Goal: Communication & Community: Answer question/provide support

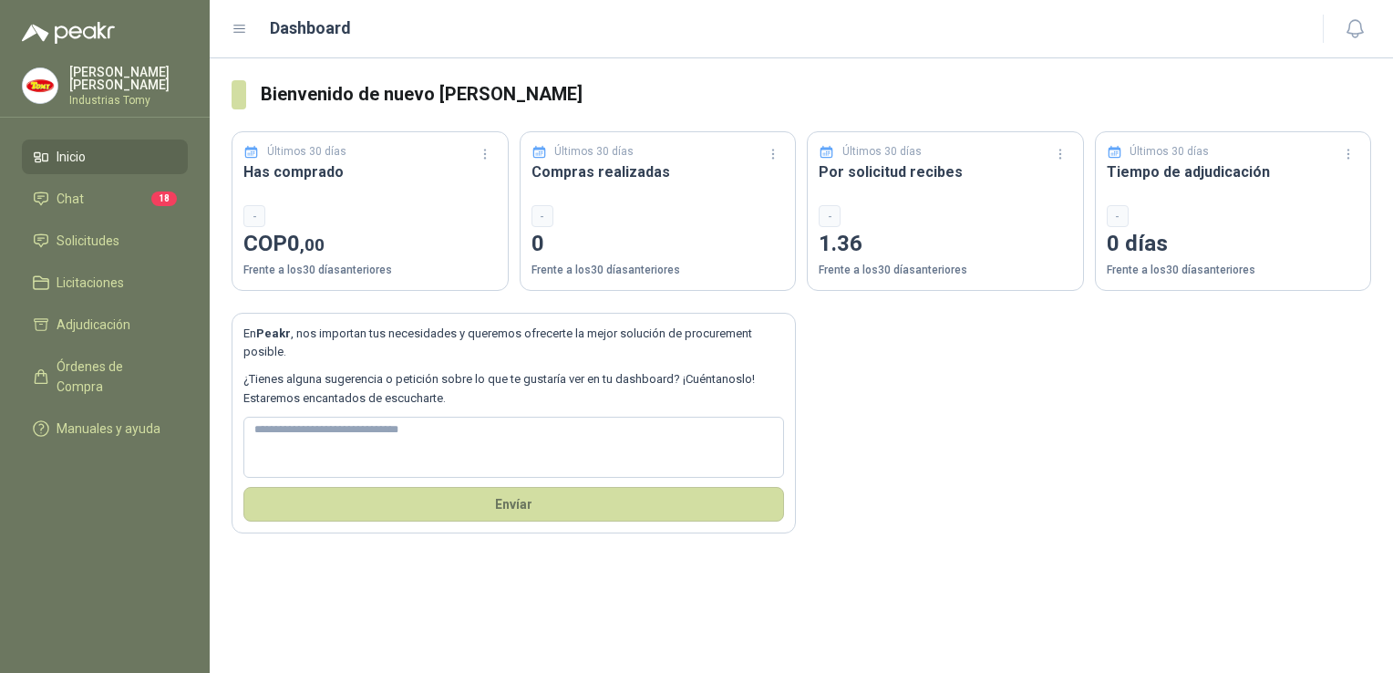
click at [1105, 490] on div "En Peakr , nos importan tus necesidades y queremos ofrecerte la mejor solución …" at bounding box center [800, 412] width 1139 height 242
click at [81, 212] on ul "Inicio Chat 18 Solicitudes Licitaciones Adjudicación Órdenes de Compra Manuales…" at bounding box center [105, 296] width 210 height 314
click at [84, 191] on li "Chat 18" at bounding box center [105, 199] width 144 height 20
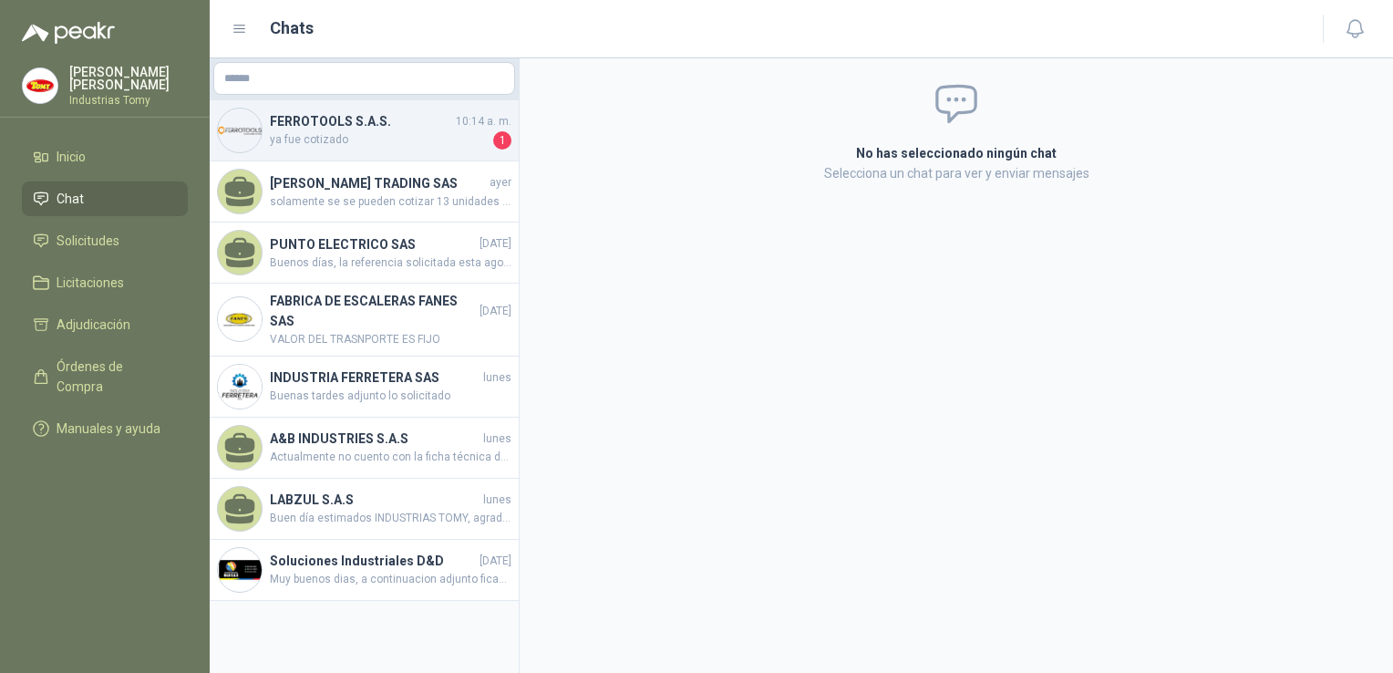
click at [321, 136] on span "ya fue cotizado" at bounding box center [380, 140] width 220 height 18
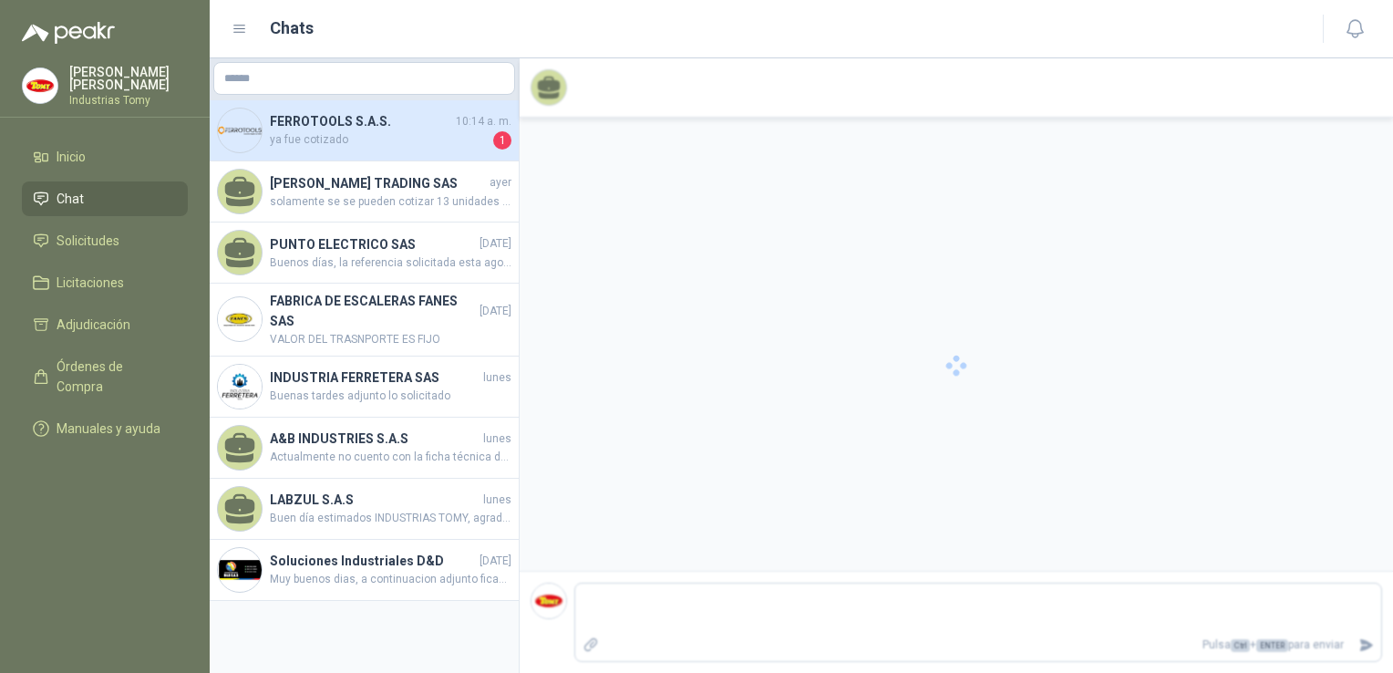
scroll to position [60, 0]
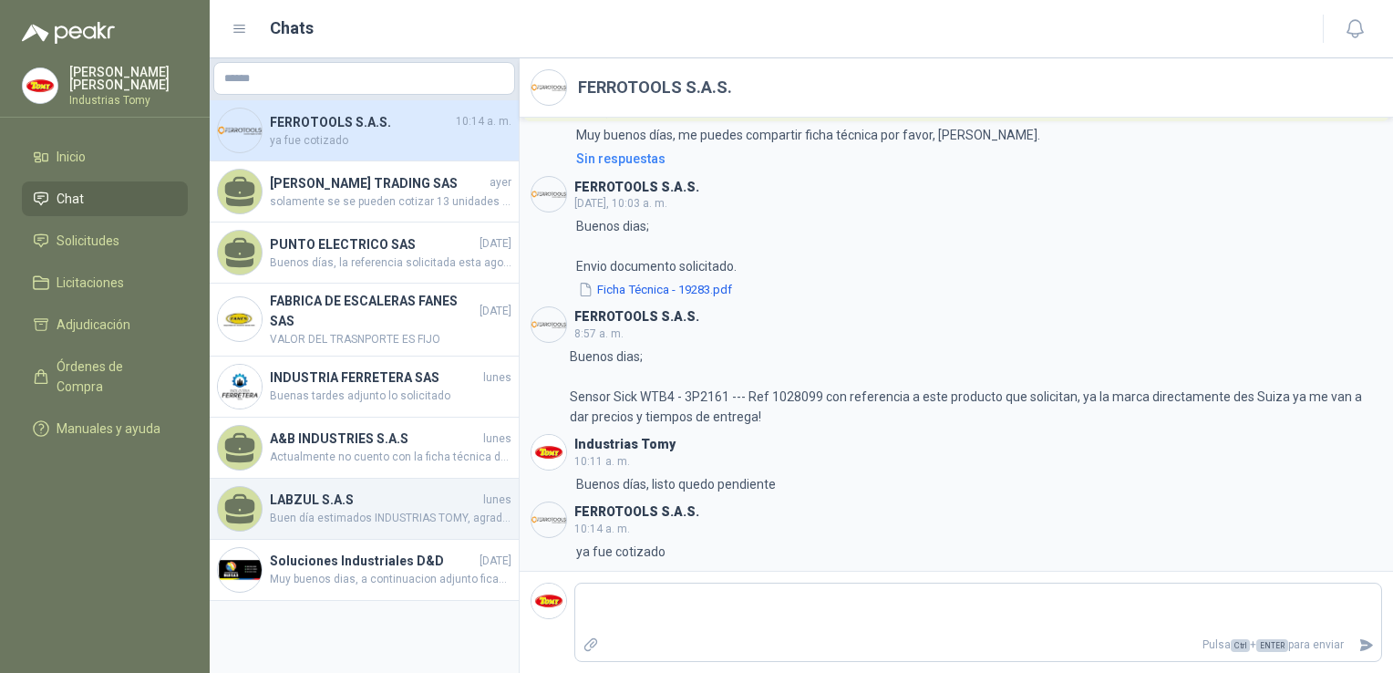
click at [299, 506] on h4 "LABZUL S.A.S" at bounding box center [375, 499] width 210 height 20
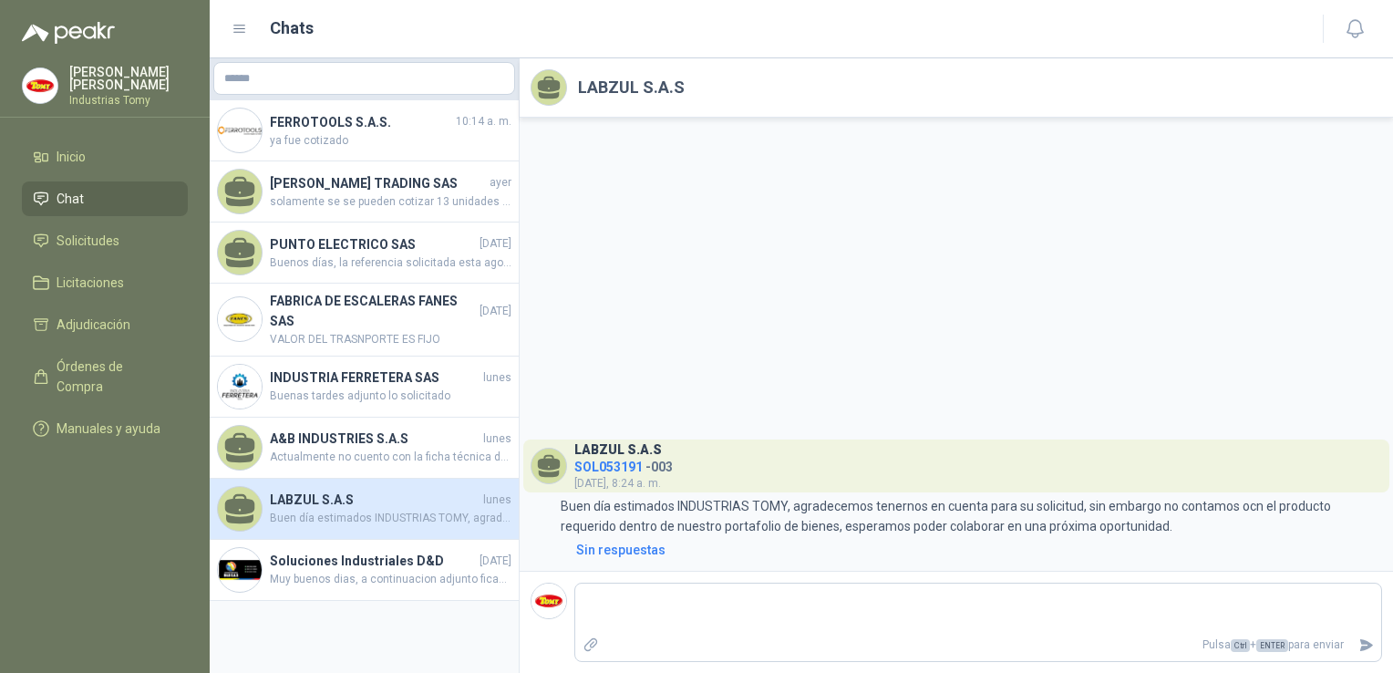
click at [347, 486] on div "LABZUL S.A.S [DATE] Buen día estimados INDUSTRIAS TOMY, agradecemos tenernos en…" at bounding box center [364, 508] width 309 height 61
click at [359, 457] on span "Actualmente no cuento con la ficha técnica del retenedor solicitada. Agradezco …" at bounding box center [391, 456] width 242 height 17
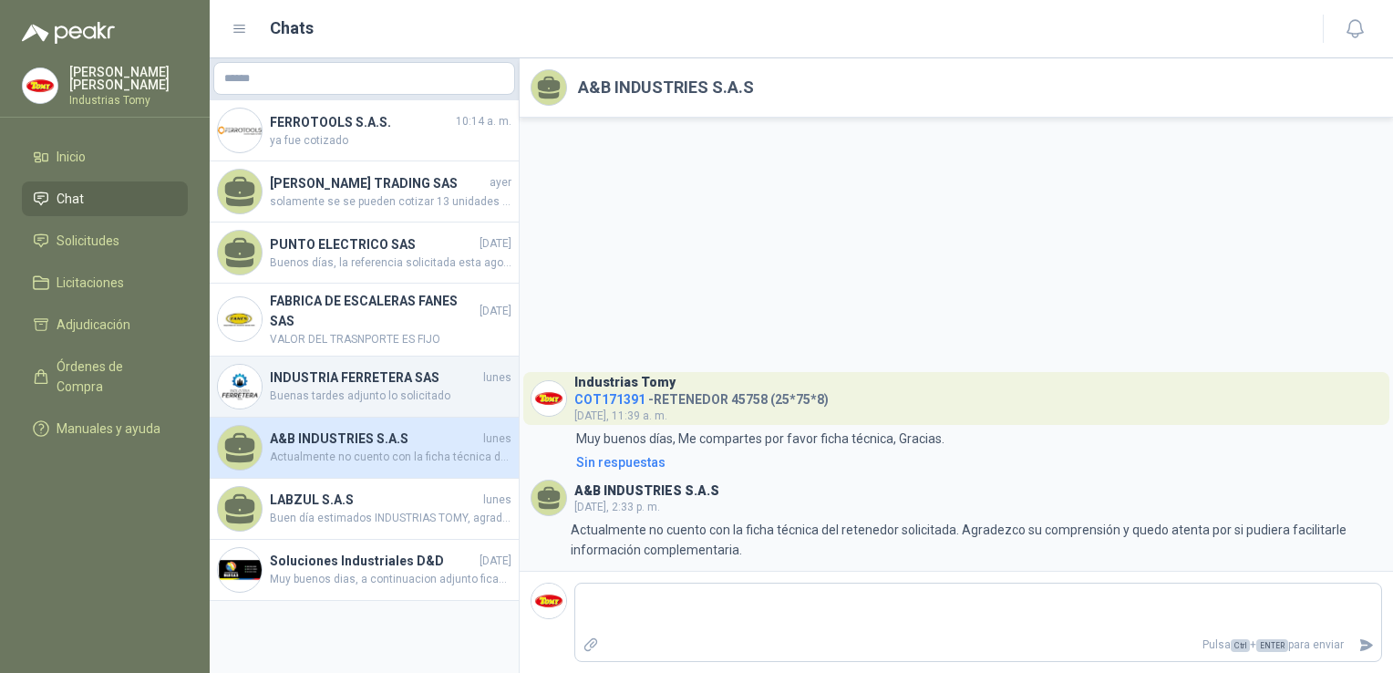
click at [355, 392] on span "Buenas tardes adjunto lo solicitado" at bounding box center [391, 395] width 242 height 17
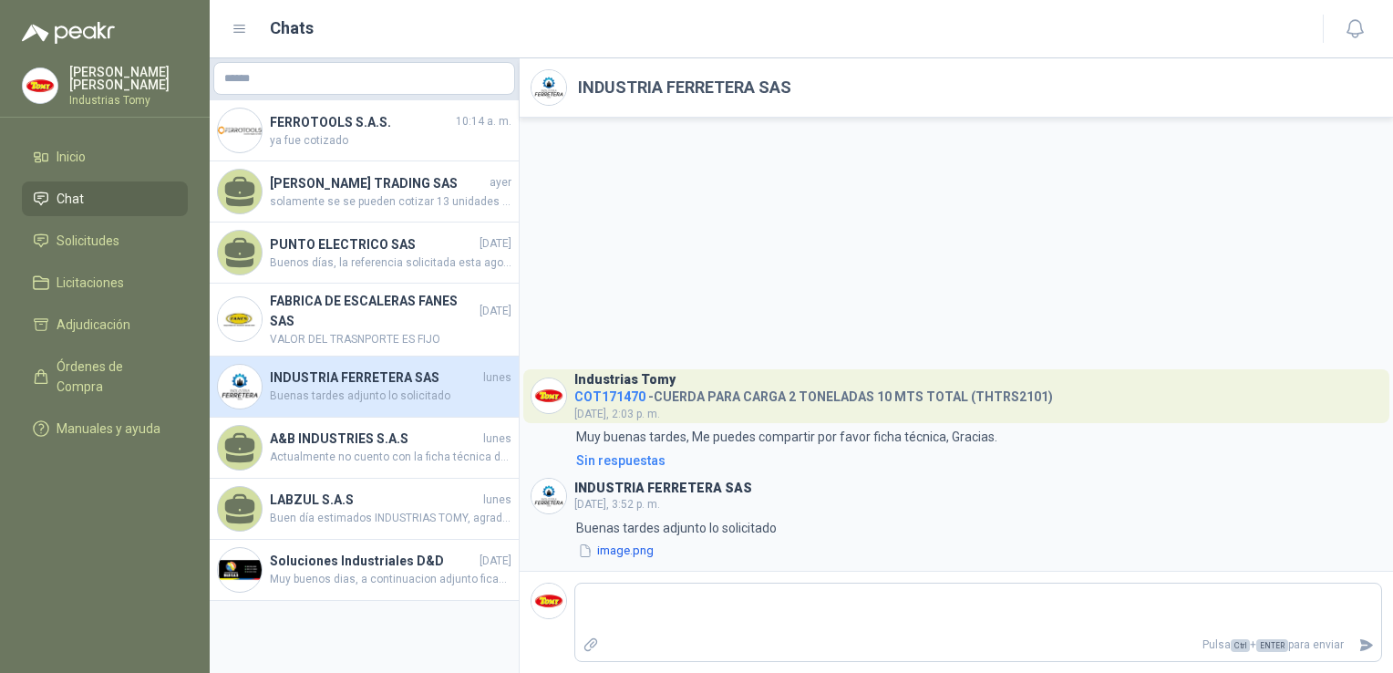
click at [355, 393] on span "Buenas tardes adjunto lo solicitado" at bounding box center [391, 395] width 242 height 17
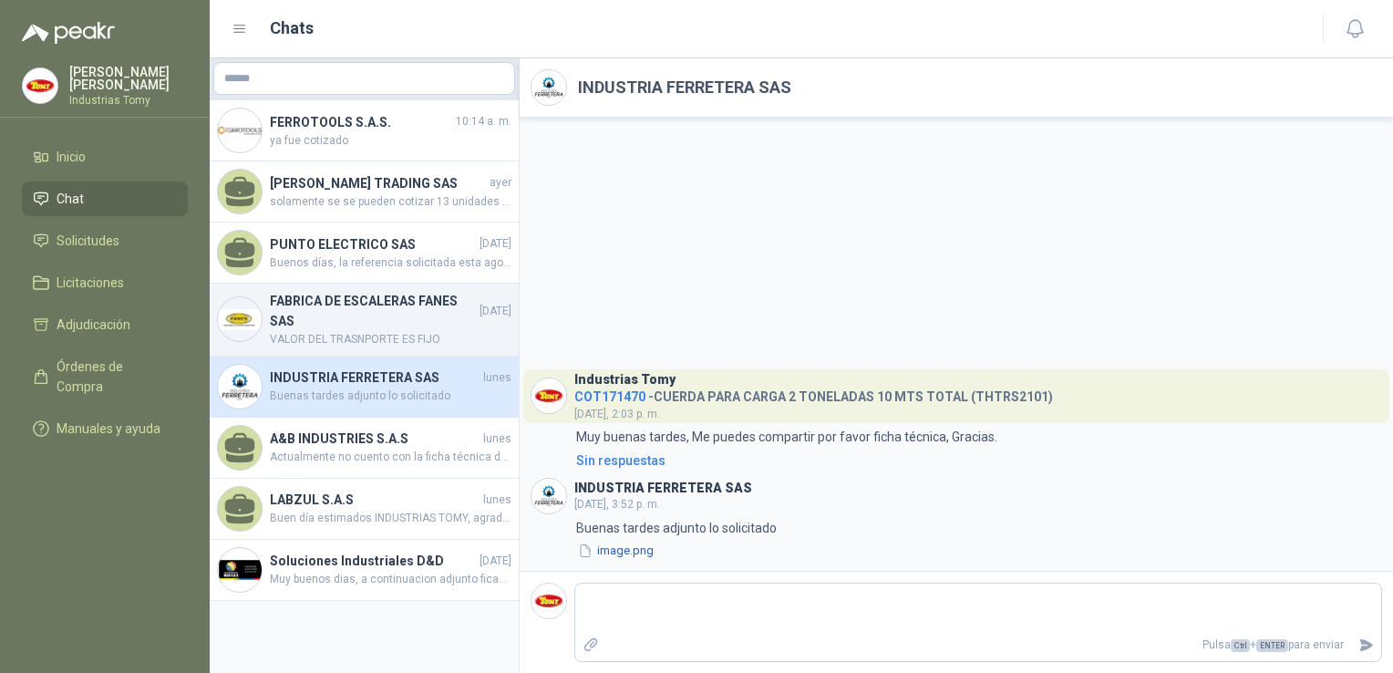
click at [375, 293] on h4 "FABRICA DE ESCALERAS FANES SAS" at bounding box center [373, 311] width 206 height 40
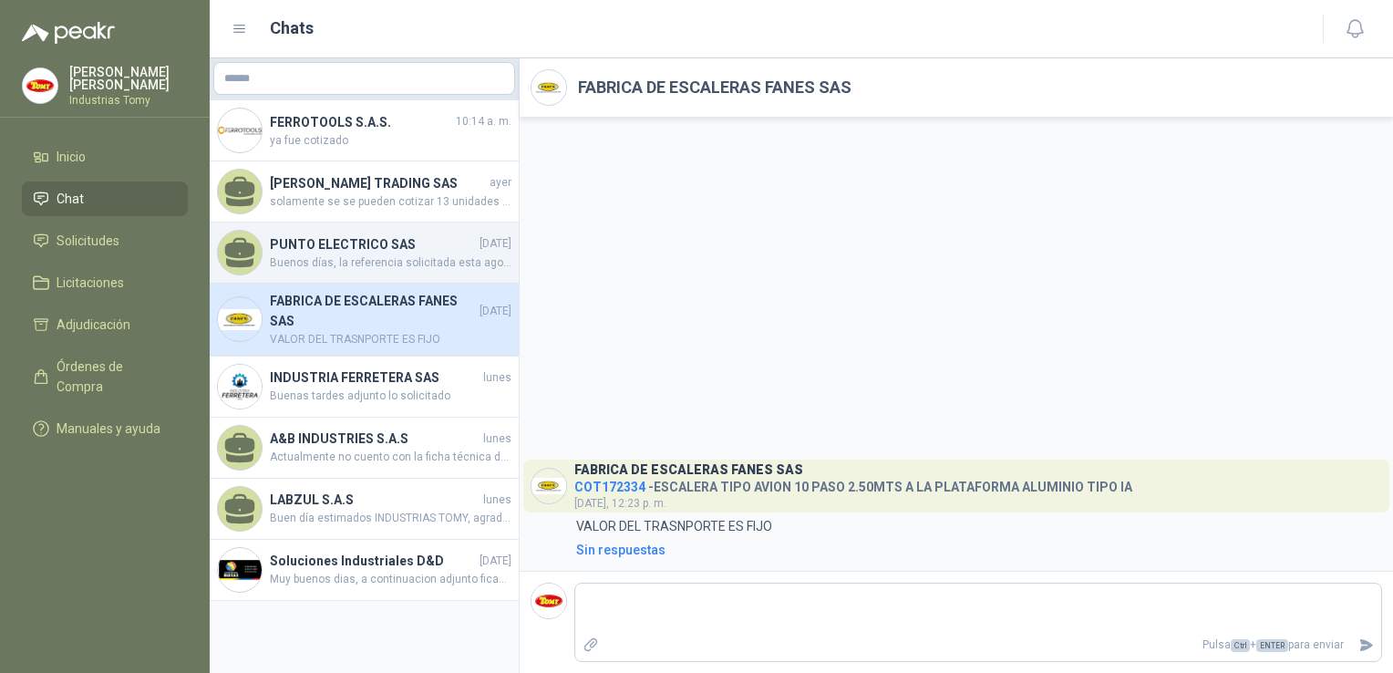
click at [424, 222] on div "PUNTO ELECTRICO SAS [DATE] Buenos días, la referencia solicitada esta agotada s…" at bounding box center [364, 252] width 309 height 61
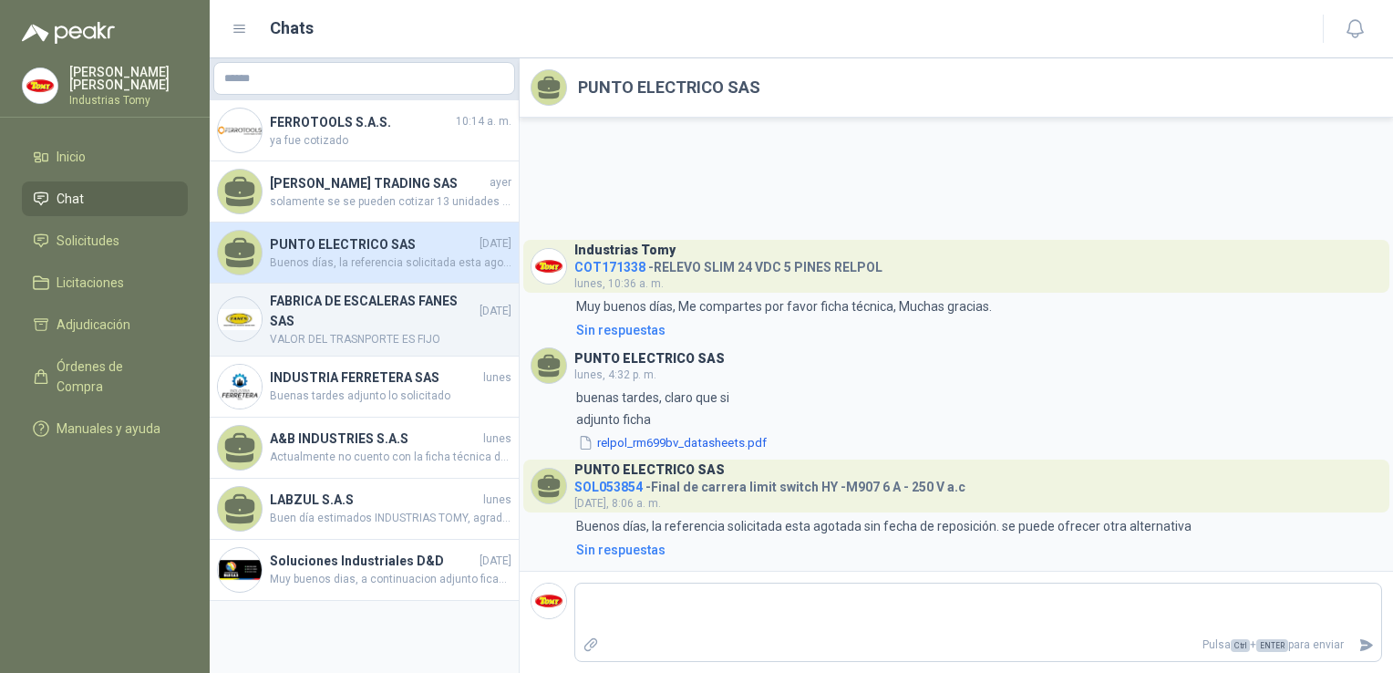
click at [357, 347] on span "VALOR DEL TRASNPORTE ES FIJO" at bounding box center [391, 339] width 242 height 17
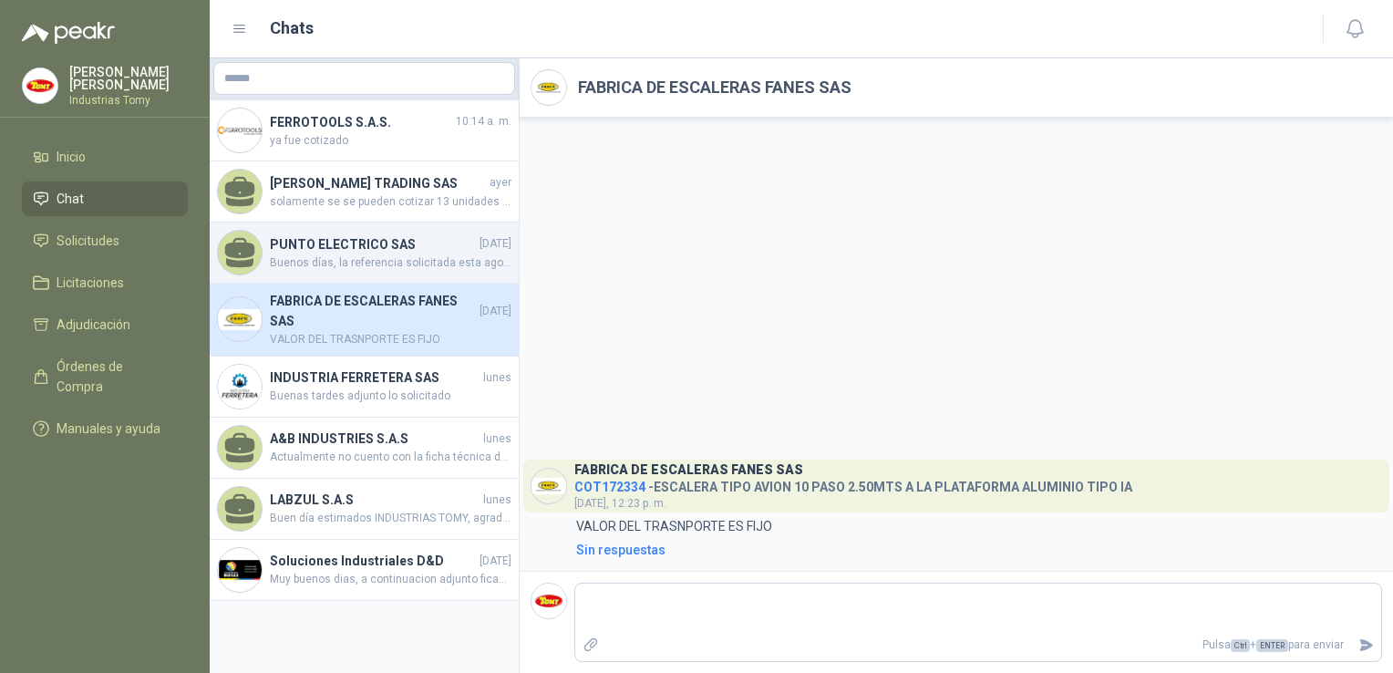
click at [372, 256] on span "Buenos días, la referencia solicitada esta agotada sin fecha de reposición. se …" at bounding box center [391, 262] width 242 height 17
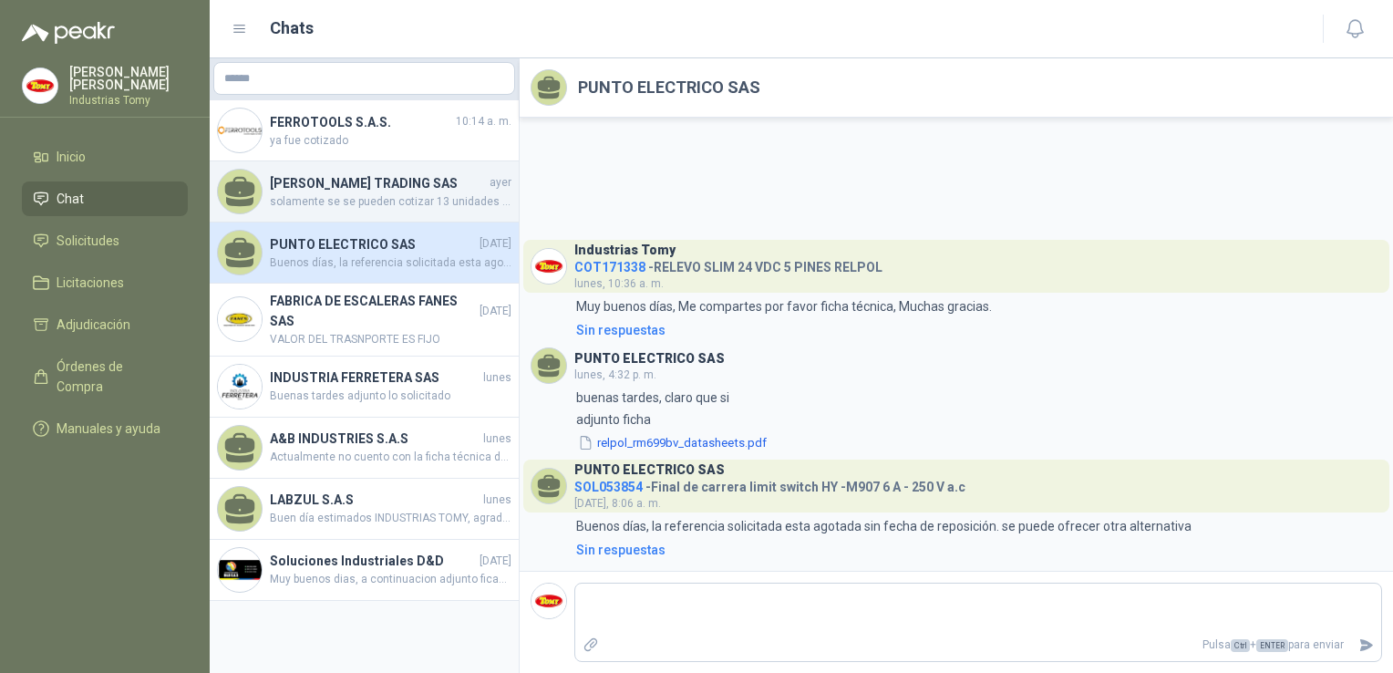
click at [339, 180] on h4 "[PERSON_NAME] TRADING SAS" at bounding box center [378, 183] width 216 height 20
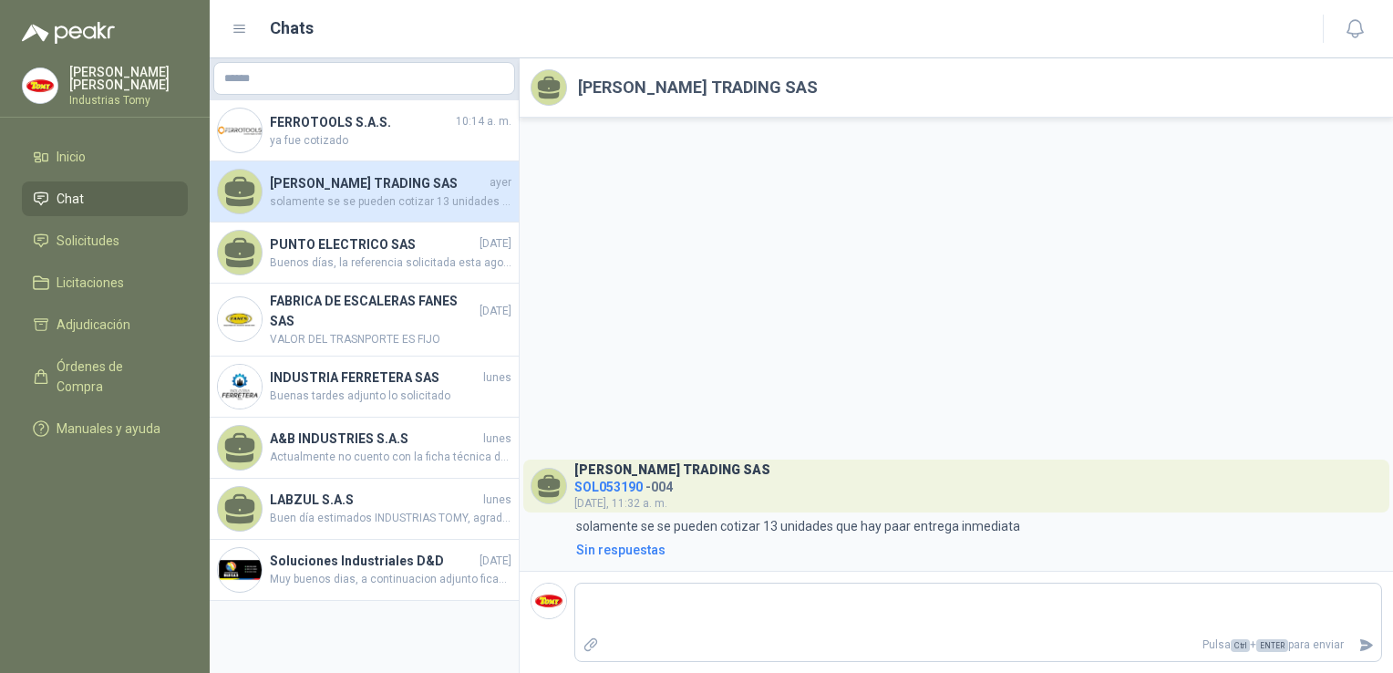
click at [301, 170] on div "[PERSON_NAME] TRADING SAS [DATE] solamente se se pueden cotizar 13 unidades que…" at bounding box center [364, 191] width 309 height 61
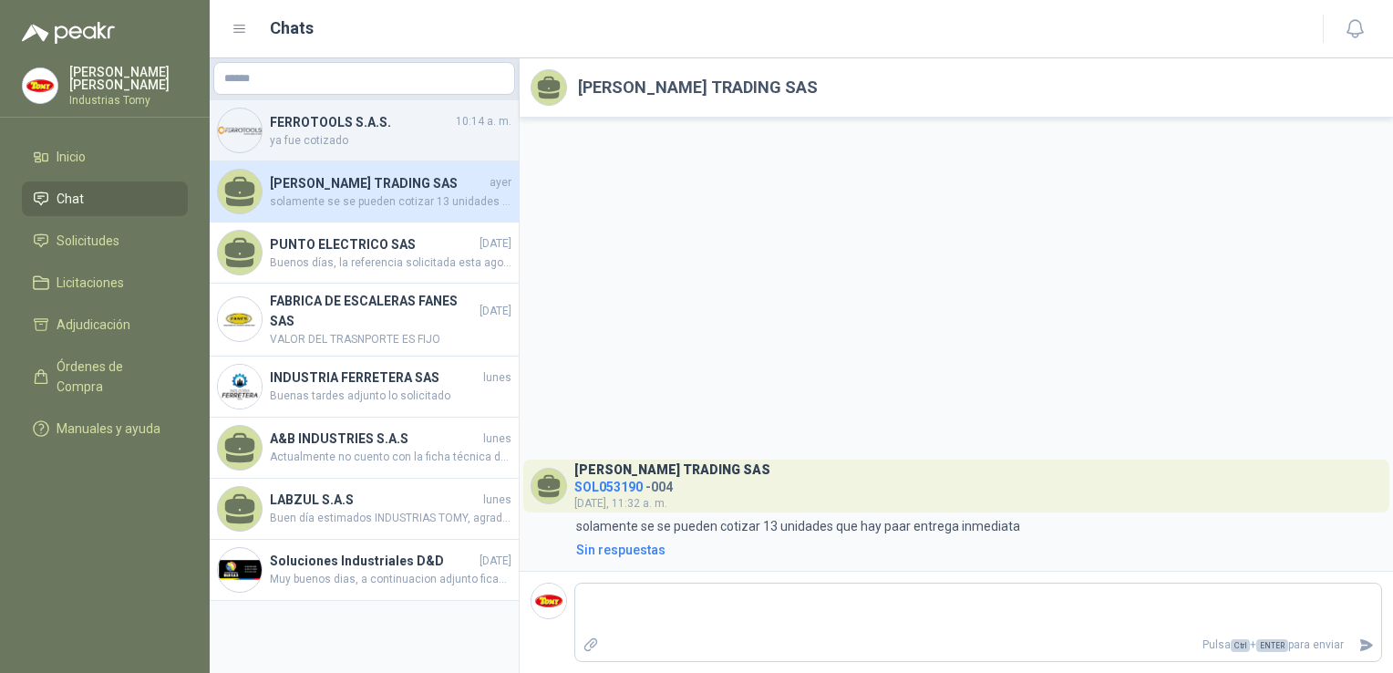
click at [334, 138] on span "ya fue cotizado" at bounding box center [391, 140] width 242 height 17
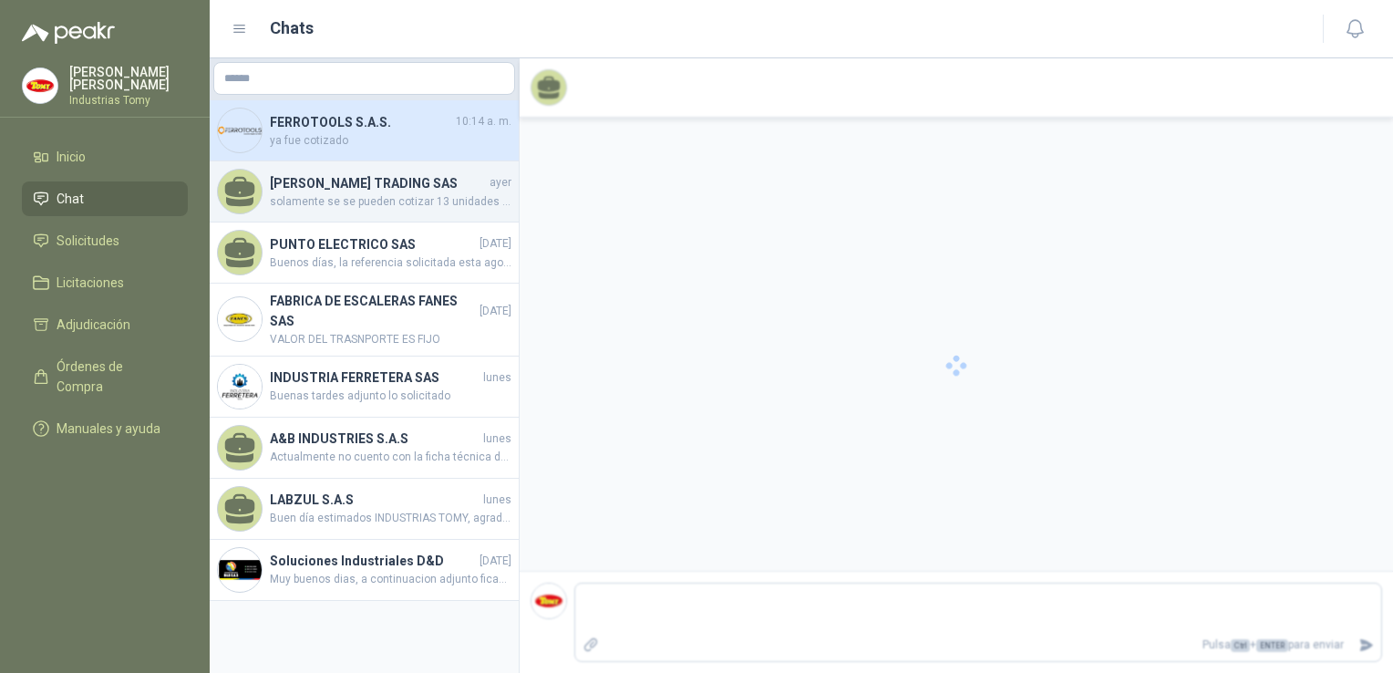
scroll to position [60, 0]
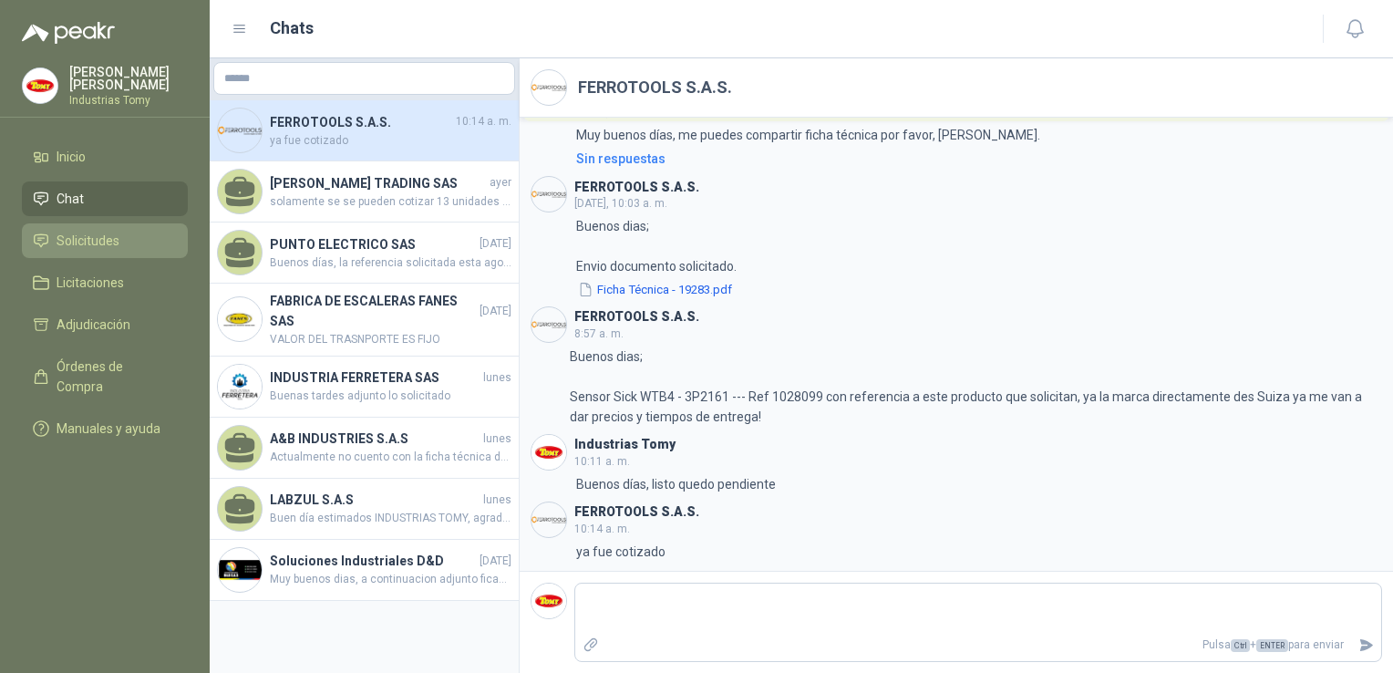
click at [104, 239] on span "Solicitudes" at bounding box center [88, 241] width 63 height 20
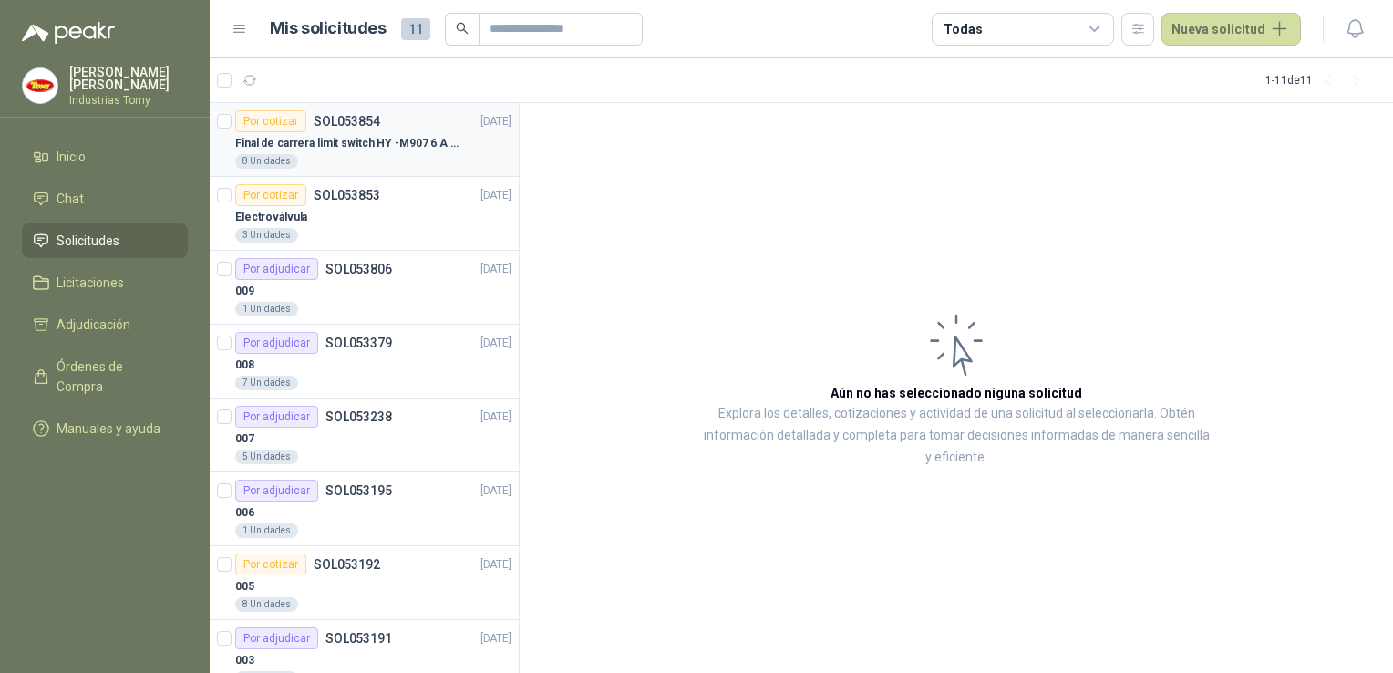
click at [391, 149] on p "Final de carrera limit switch HY -M907 6 A - 250 V a.c" at bounding box center [348, 143] width 227 height 17
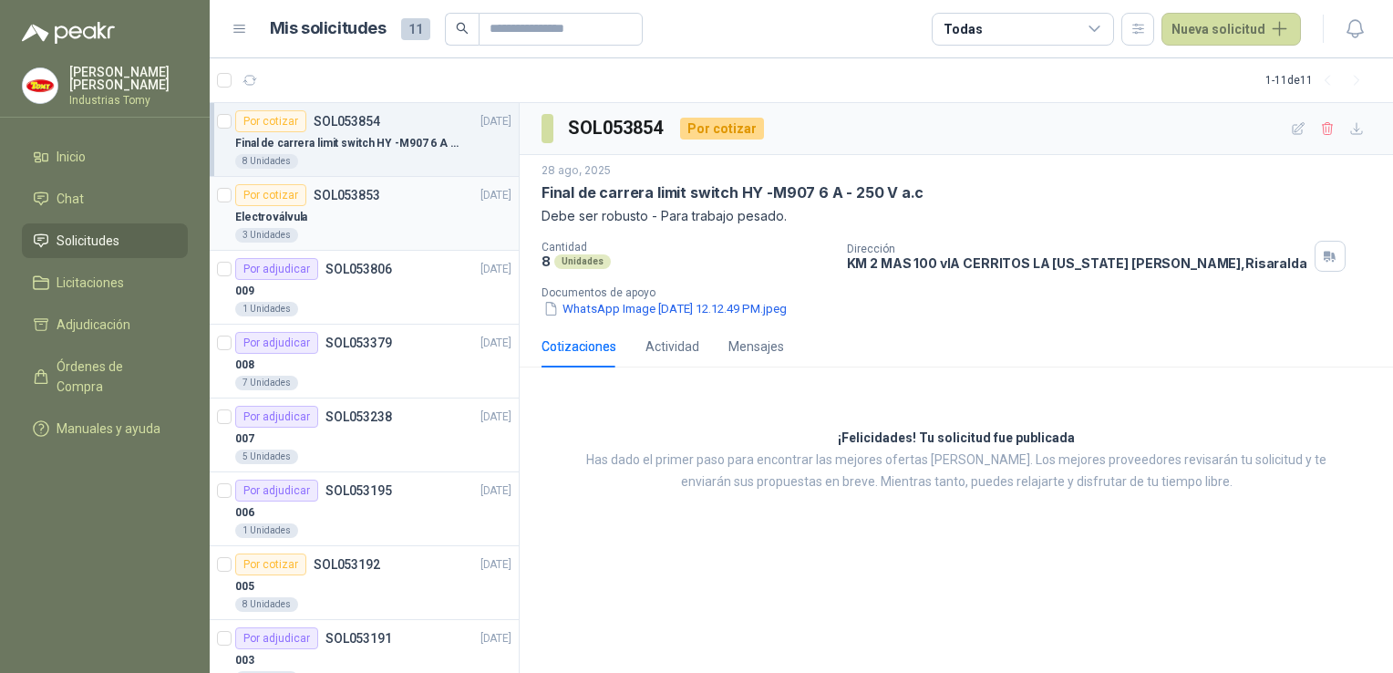
click at [347, 235] on div "3 Unidades" at bounding box center [373, 235] width 276 height 15
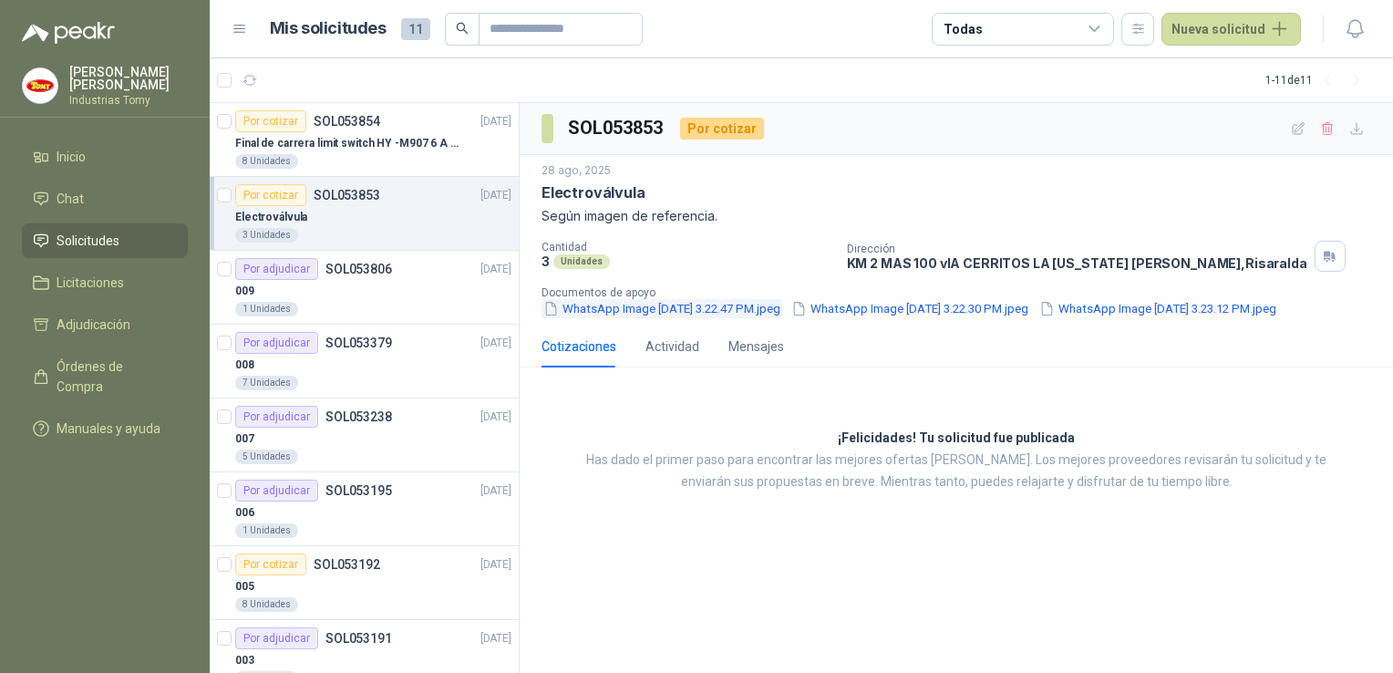
click at [730, 304] on button "WhatsApp Image [DATE] 3.22.47 PM.jpeg" at bounding box center [661, 308] width 241 height 19
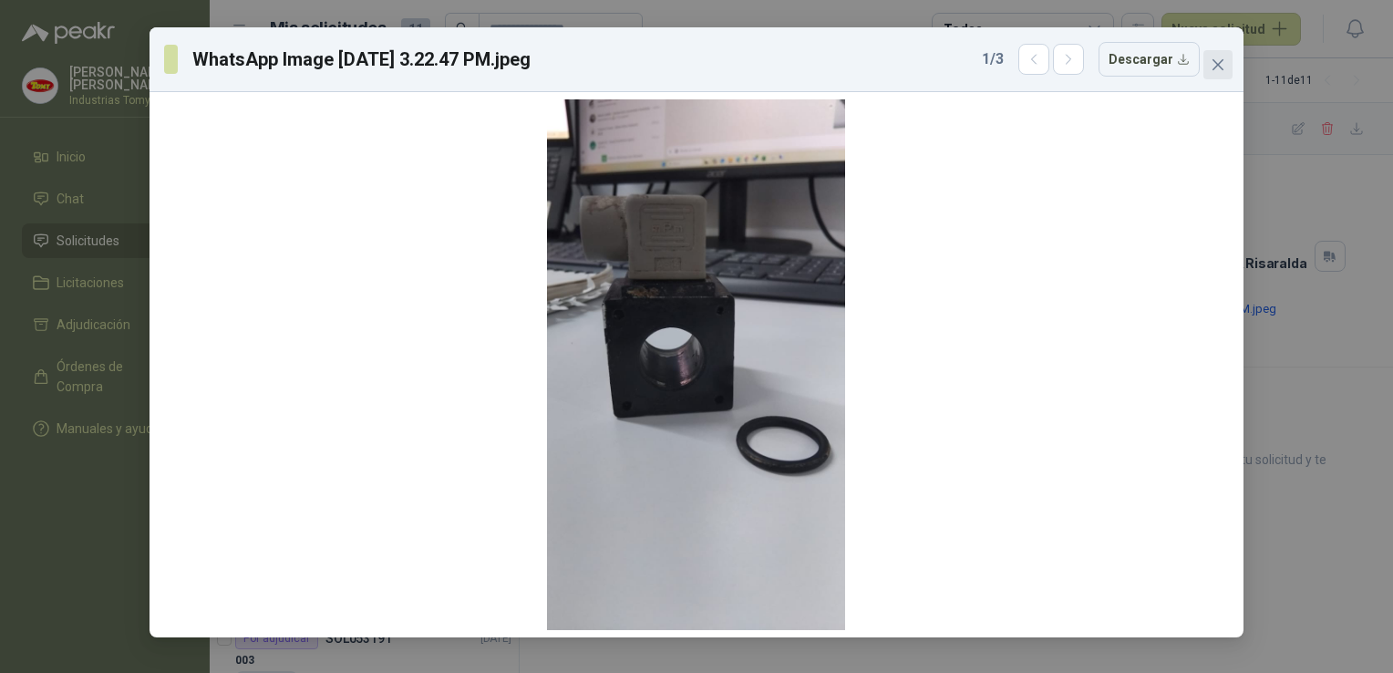
click at [1218, 57] on icon "close" at bounding box center [1217, 64] width 15 height 15
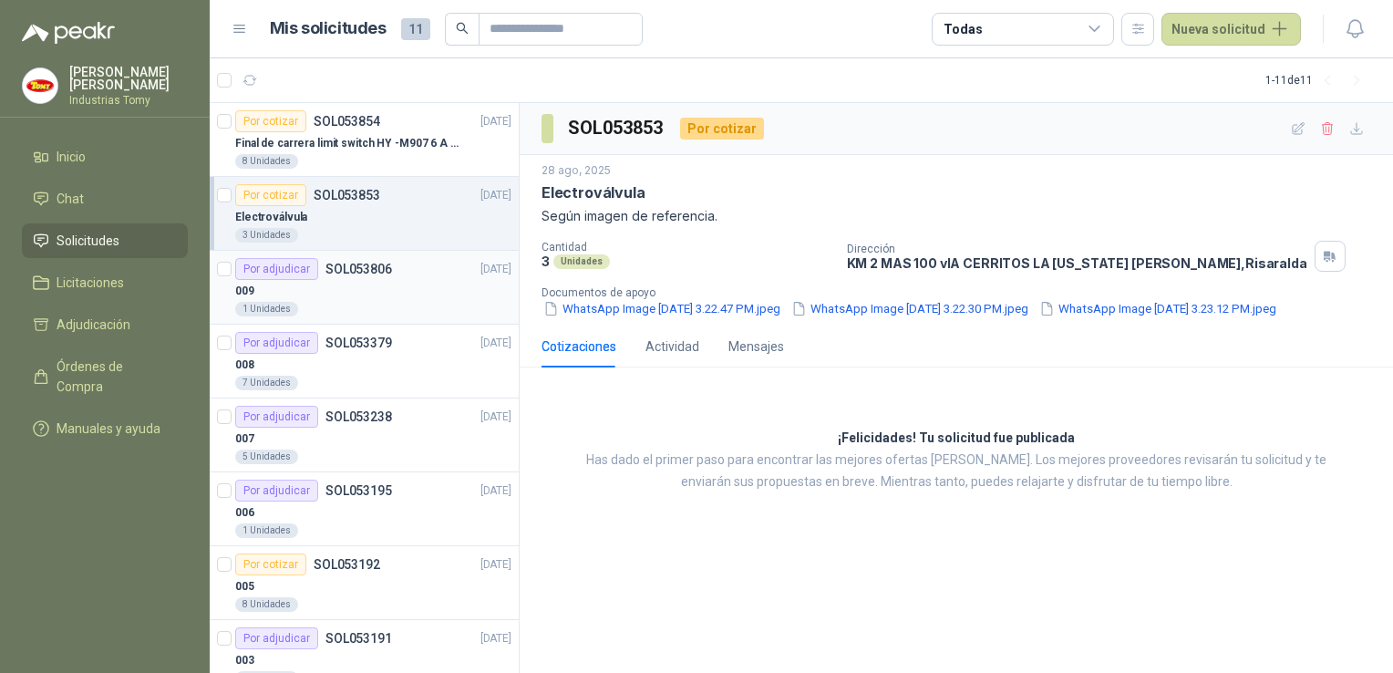
click at [321, 280] on div "009" at bounding box center [373, 291] width 276 height 22
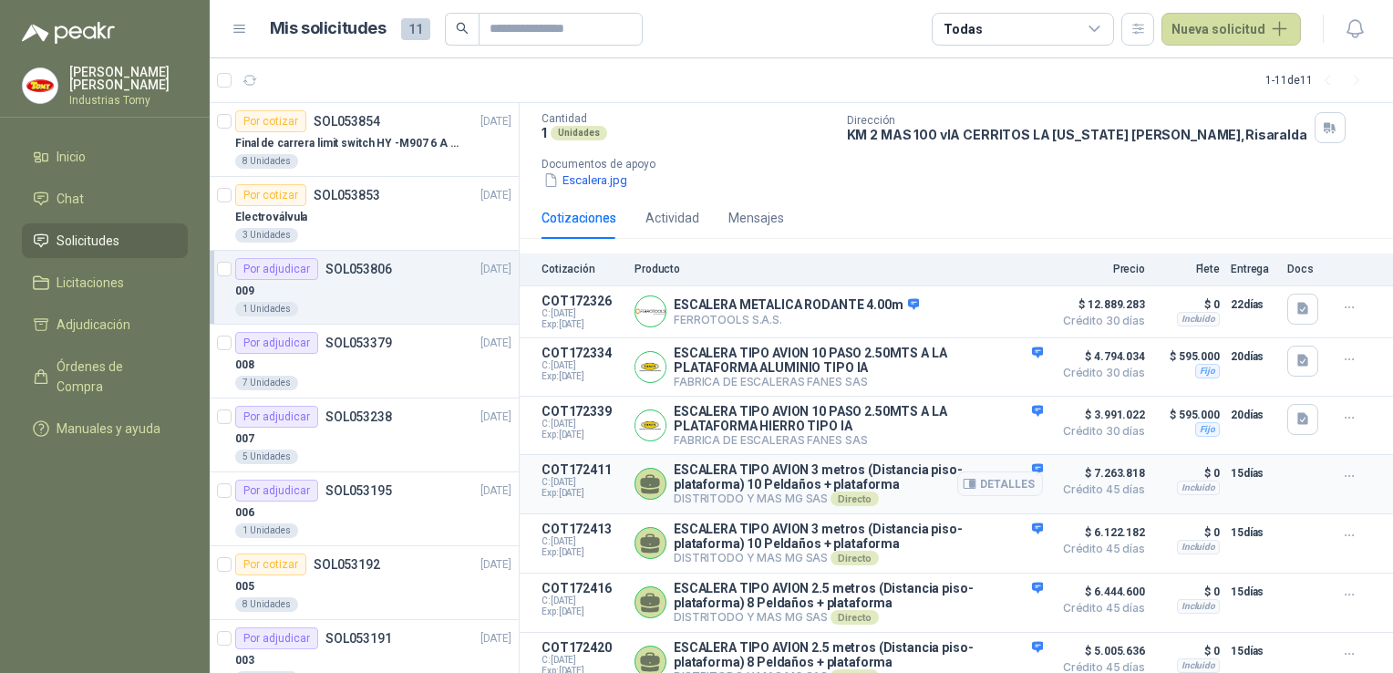
scroll to position [179, 0]
